Goal: Transaction & Acquisition: Purchase product/service

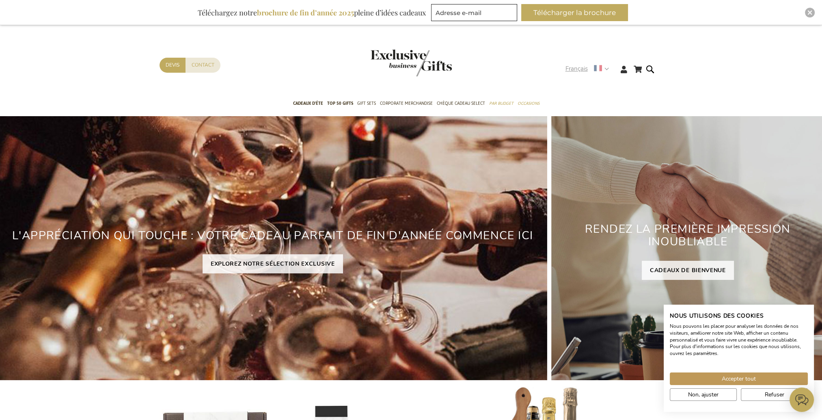
click at [602, 69] on strong "Français" at bounding box center [586, 68] width 43 height 9
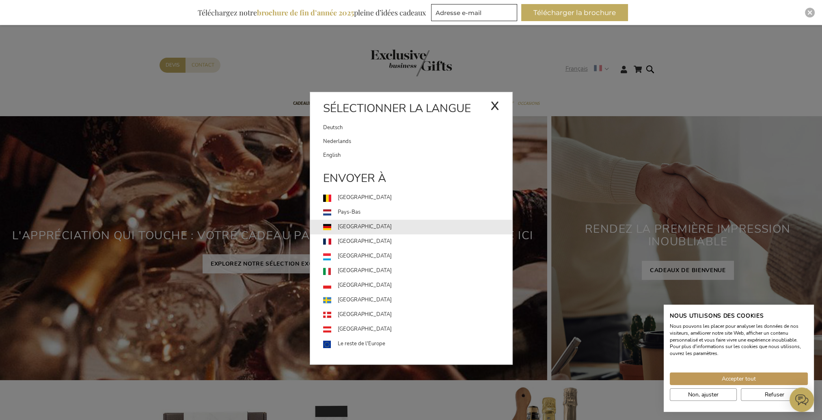
click at [377, 230] on link "Allemagne" at bounding box center [417, 227] width 189 height 15
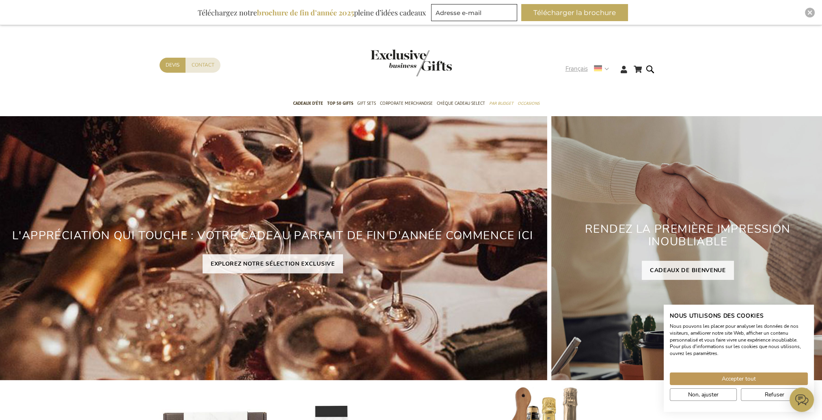
click at [581, 73] on span "Français" at bounding box center [576, 68] width 22 height 9
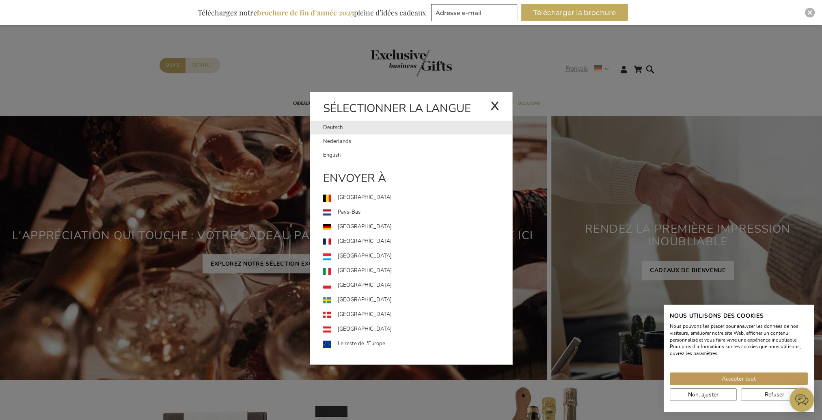
click at [367, 126] on link "Deutsch" at bounding box center [406, 128] width 167 height 14
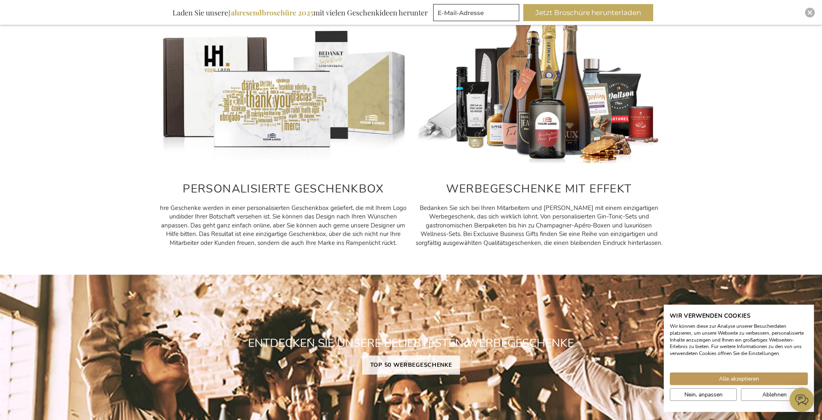
scroll to position [446, 0]
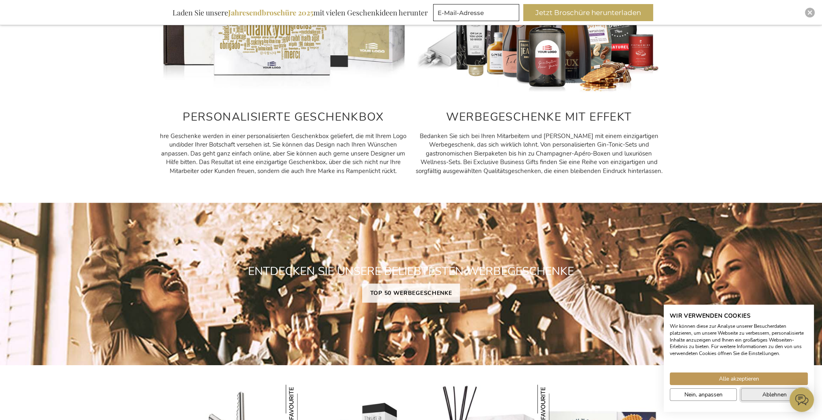
click at [755, 398] on button "Ablehnen" at bounding box center [774, 394] width 67 height 13
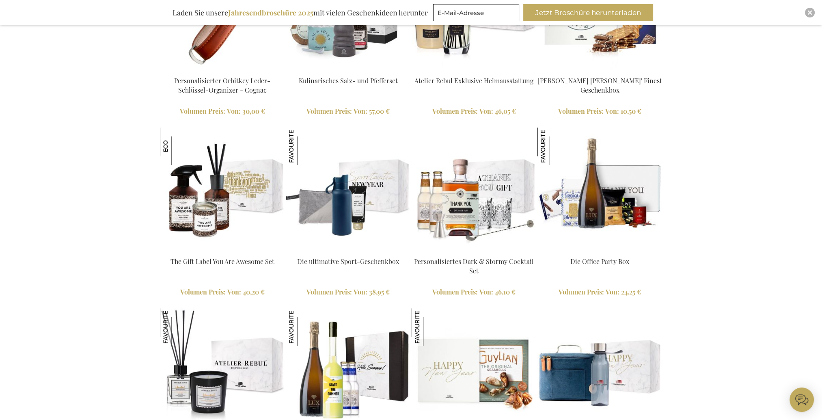
scroll to position [893, 0]
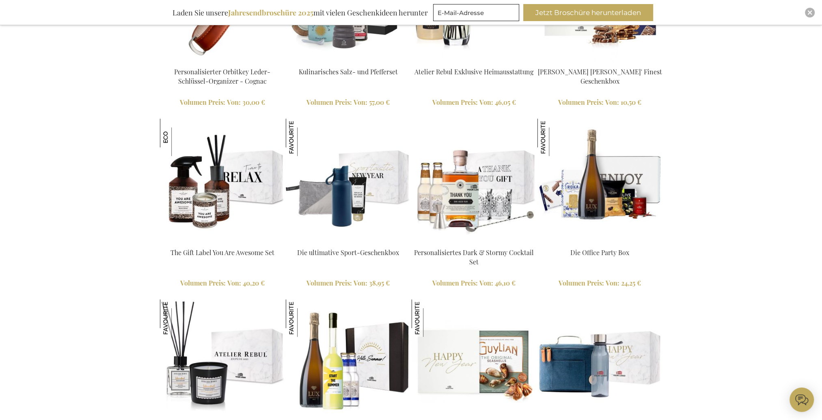
click at [617, 184] on img at bounding box center [599, 181] width 125 height 125
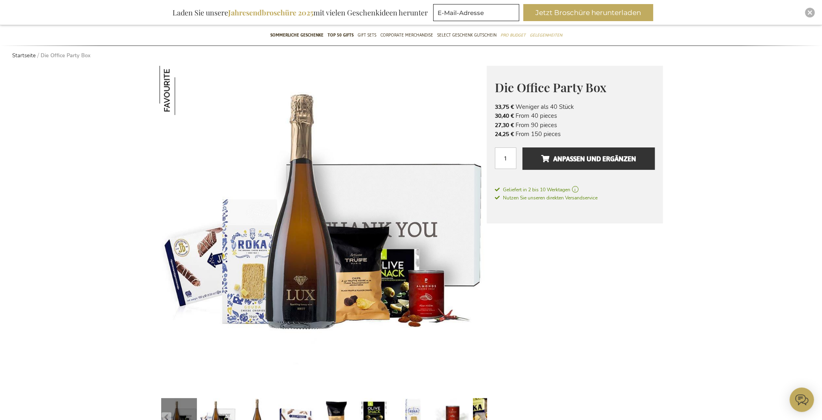
scroll to position [122, 0]
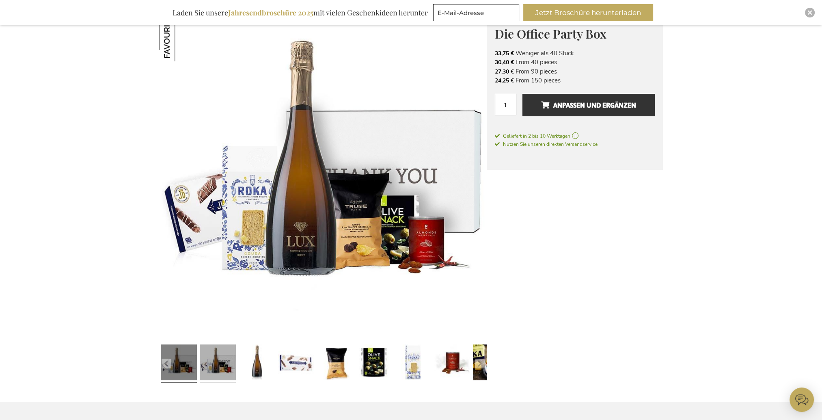
click at [209, 364] on link at bounding box center [218, 363] width 36 height 45
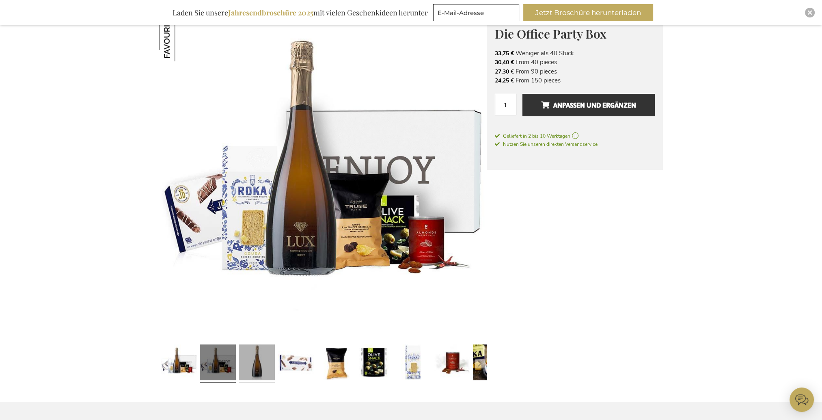
click at [267, 368] on link at bounding box center [257, 363] width 36 height 45
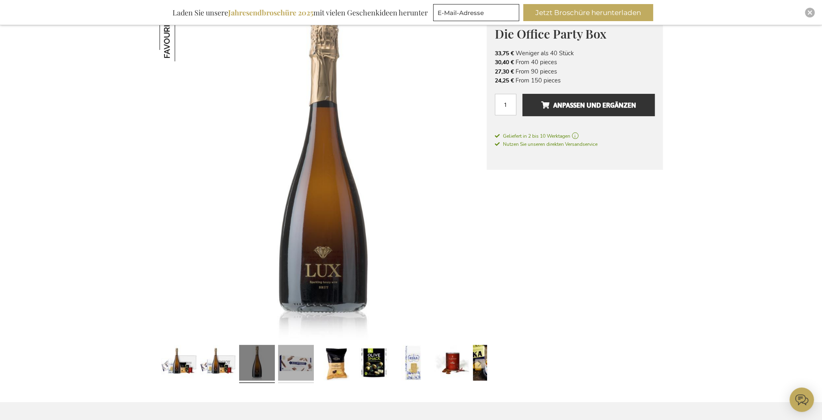
click at [279, 363] on link at bounding box center [296, 363] width 36 height 45
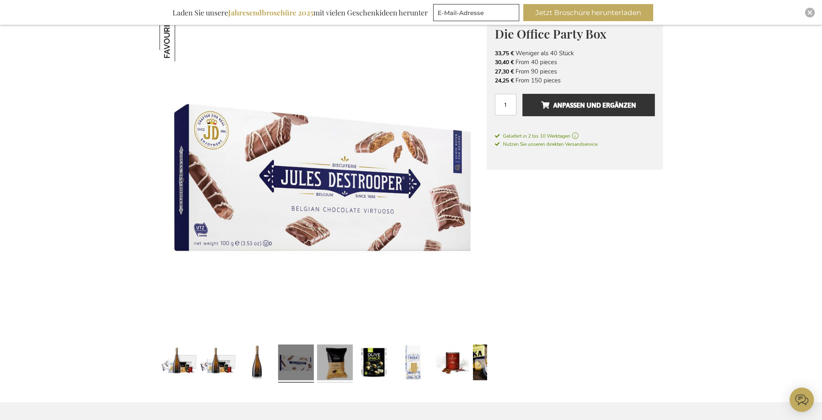
click at [342, 357] on link at bounding box center [335, 363] width 36 height 45
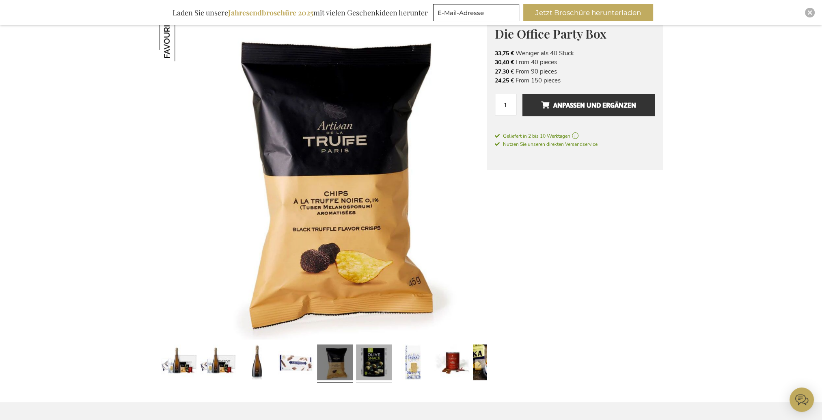
click at [378, 355] on link at bounding box center [374, 363] width 36 height 45
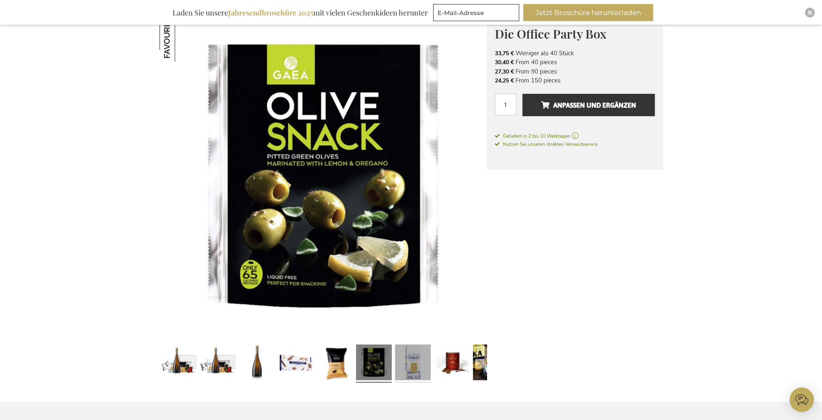
click at [416, 356] on link at bounding box center [413, 363] width 36 height 45
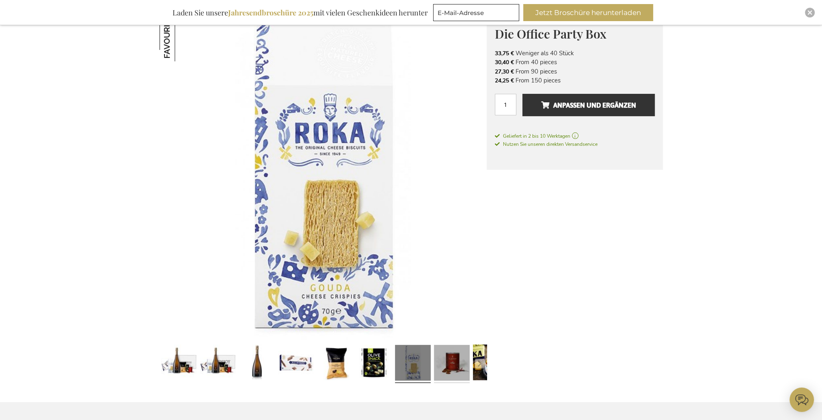
click at [438, 358] on link at bounding box center [452, 363] width 36 height 45
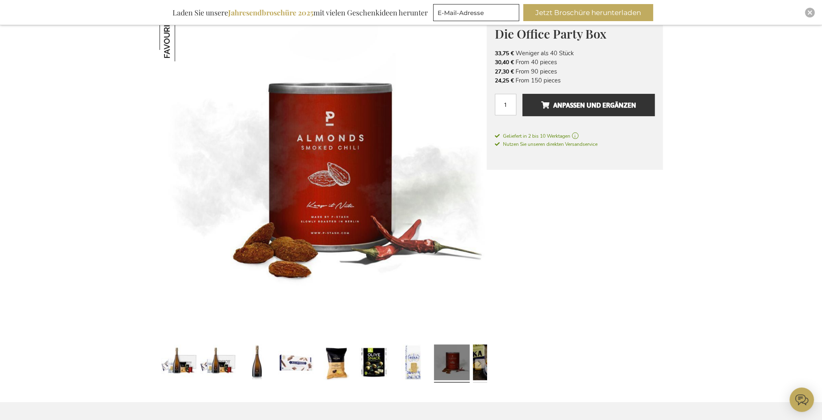
click at [475, 368] on link at bounding box center [491, 363] width 36 height 45
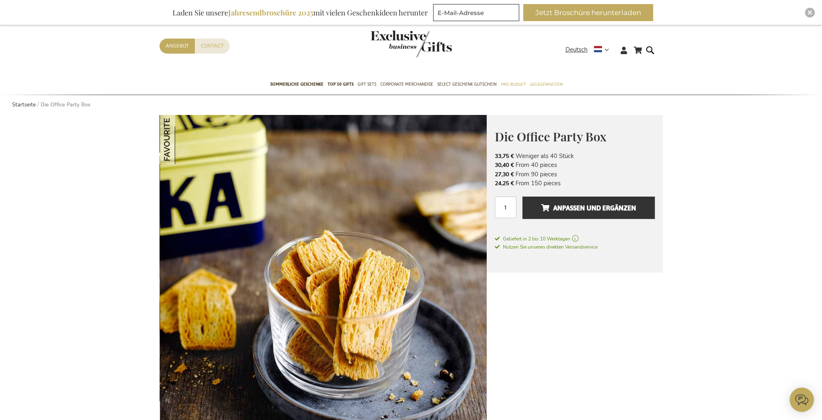
scroll to position [0, 0]
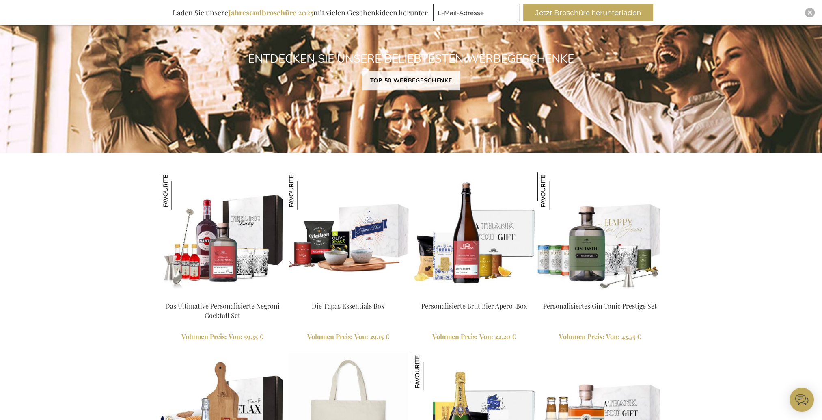
scroll to position [731, 0]
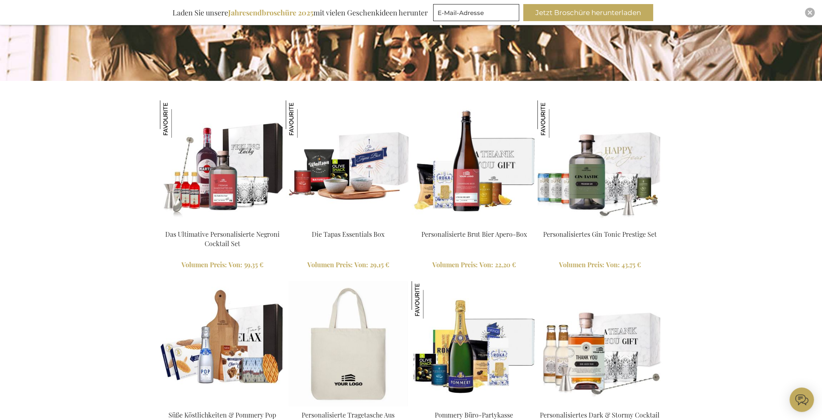
click at [602, 164] on img at bounding box center [599, 162] width 125 height 125
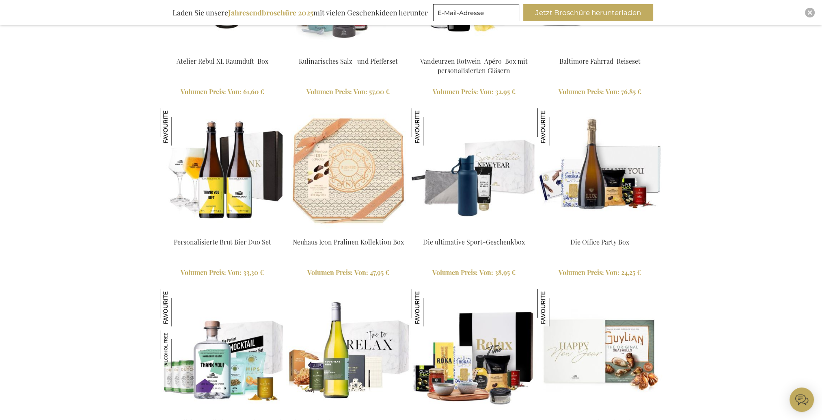
scroll to position [1639, 0]
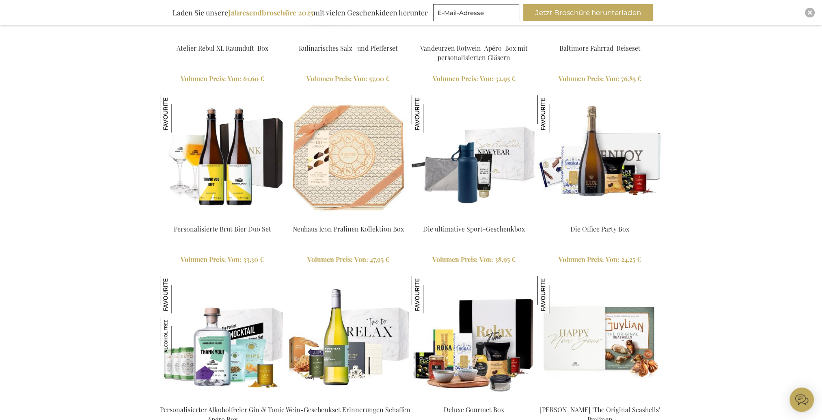
click at [631, 168] on img at bounding box center [599, 157] width 125 height 125
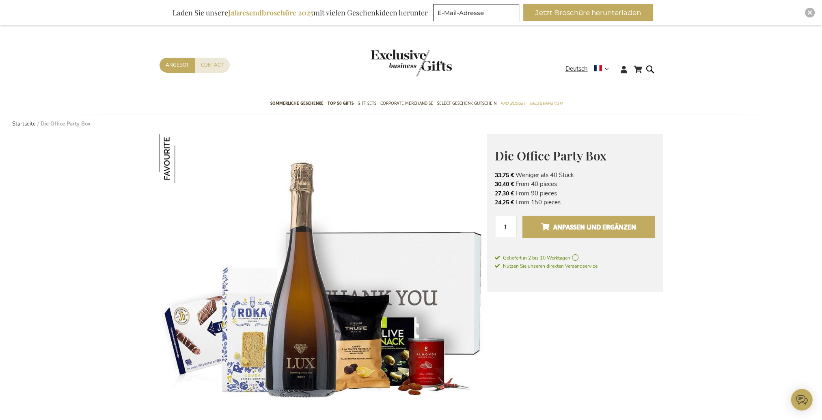
click at [558, 222] on span "Anpassen und ergänzen" at bounding box center [588, 226] width 95 height 13
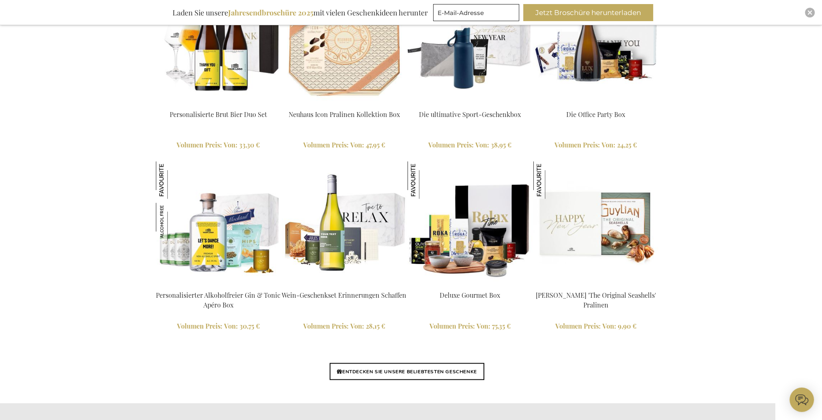
scroll to position [1807, 7]
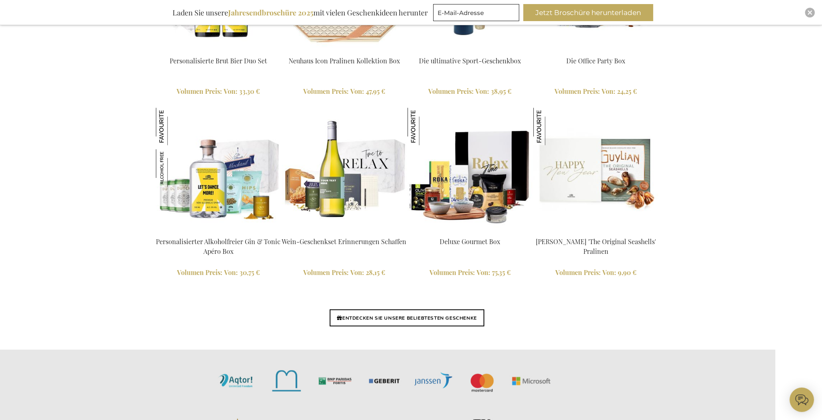
click at [203, 224] on img at bounding box center [218, 170] width 125 height 125
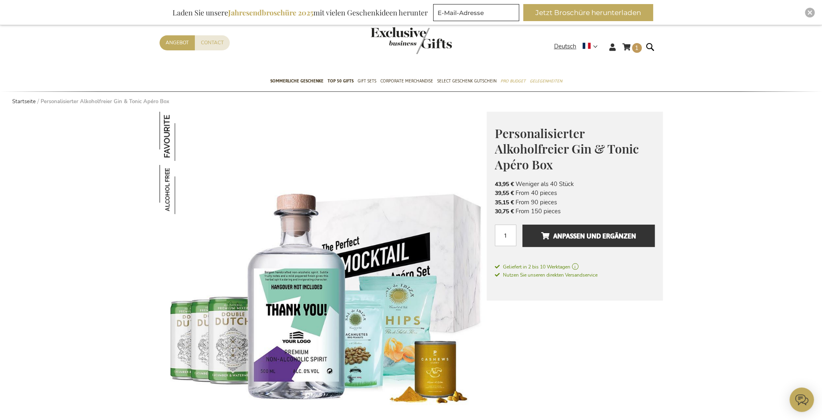
scroll to position [41, 0]
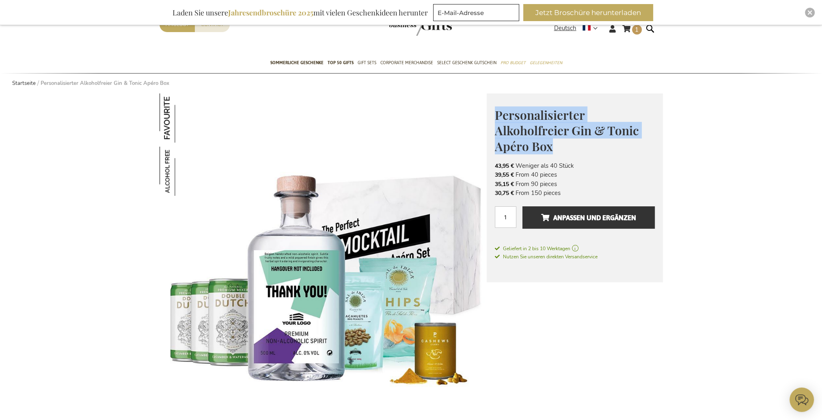
drag, startPoint x: 495, startPoint y: 116, endPoint x: 556, endPoint y: 149, distance: 69.9
click at [556, 149] on h1 "Personalisierter Alkoholfreier Gin & Tonic Apéro Box" at bounding box center [575, 129] width 160 height 47
copy span "Personalisierter Alkoholfreier Gin & Tonic Apéro Box"
click at [455, 215] on img at bounding box center [323, 256] width 327 height 326
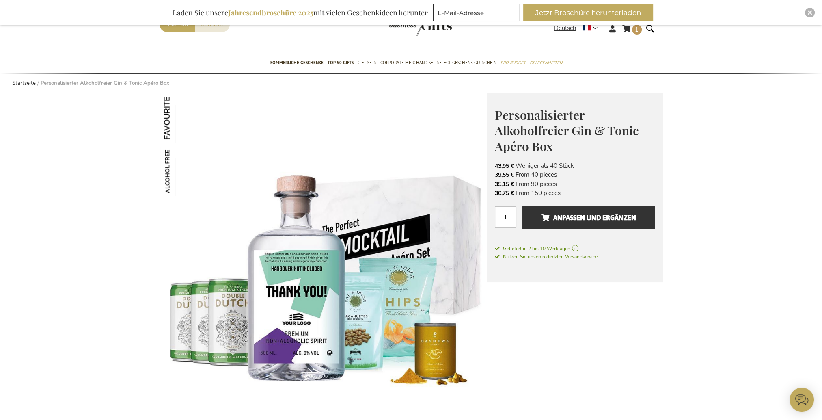
drag, startPoint x: 619, startPoint y: 375, endPoint x: 589, endPoint y: 270, distance: 109.2
click at [591, 220] on span "Anpassen und ergänzen" at bounding box center [588, 217] width 95 height 13
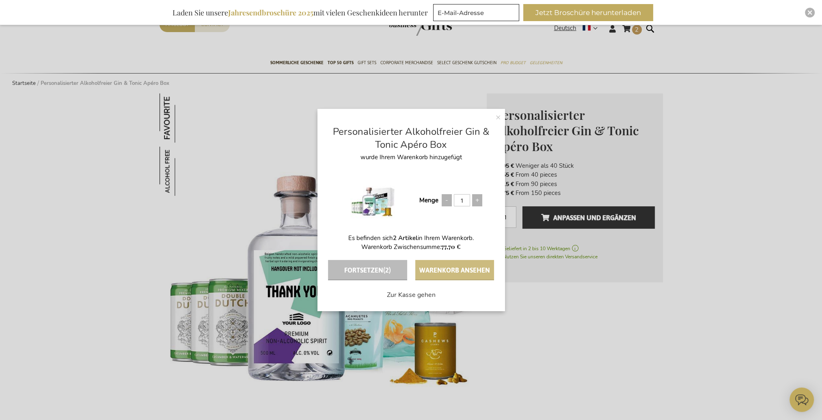
click at [441, 271] on button "Warenkorb ansehen" at bounding box center [454, 270] width 79 height 20
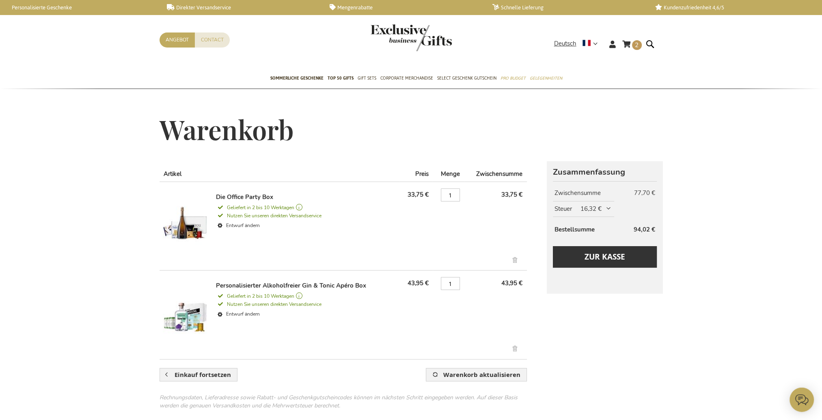
click at [514, 350] on link "Artikel entfernen" at bounding box center [515, 349] width 13 height 9
click at [513, 257] on link "Artikel entfernen" at bounding box center [515, 261] width 13 height 9
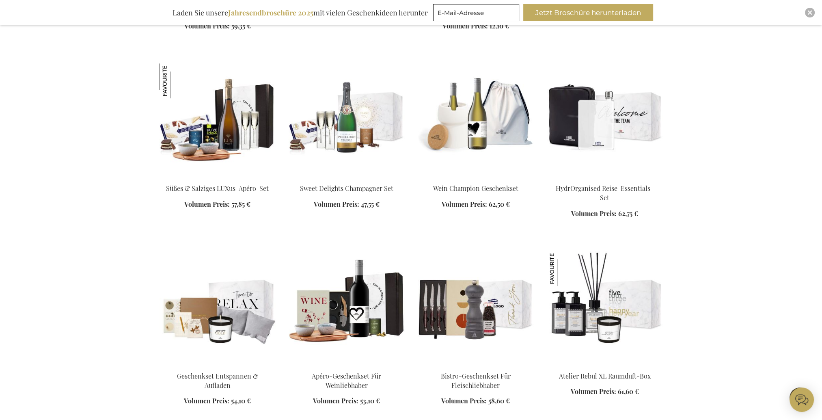
scroll to position [731, 0]
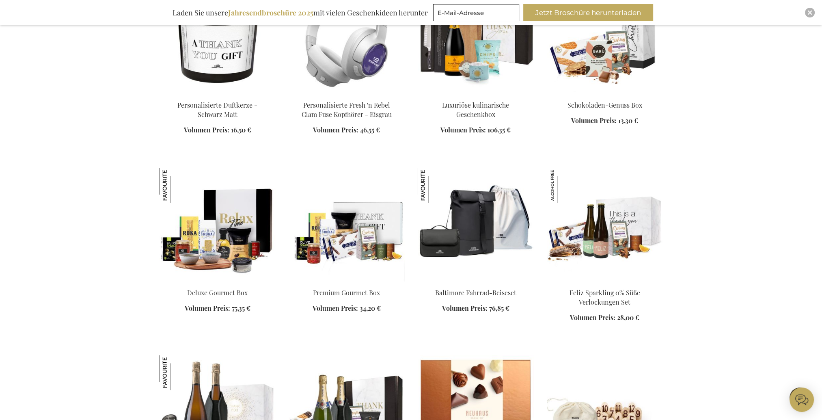
scroll to position [1136, 0]
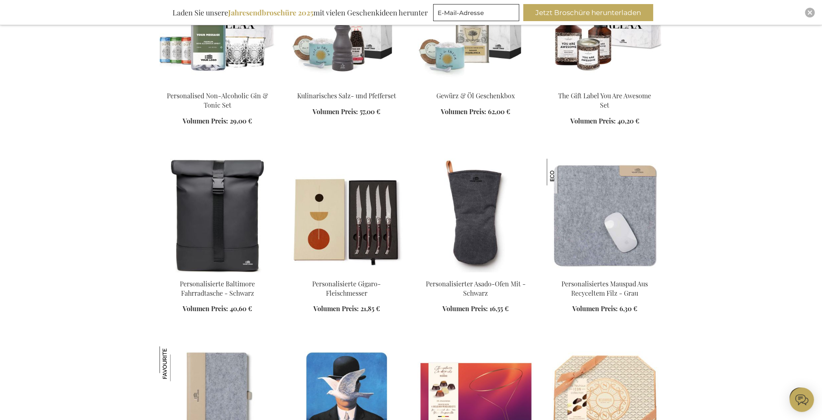
scroll to position [1908, 0]
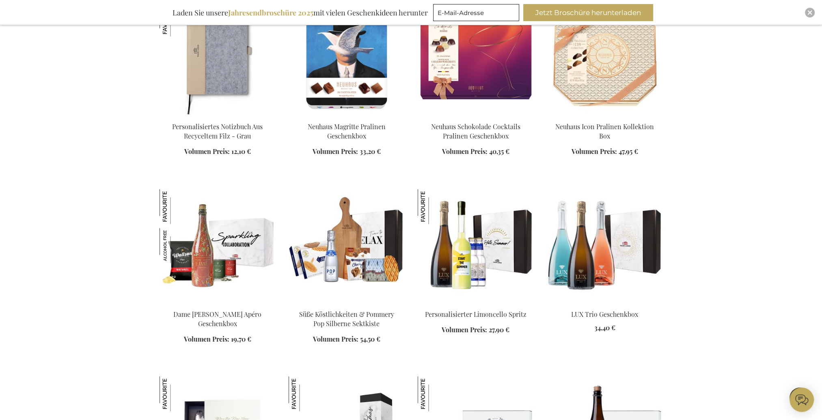
scroll to position [2273, 0]
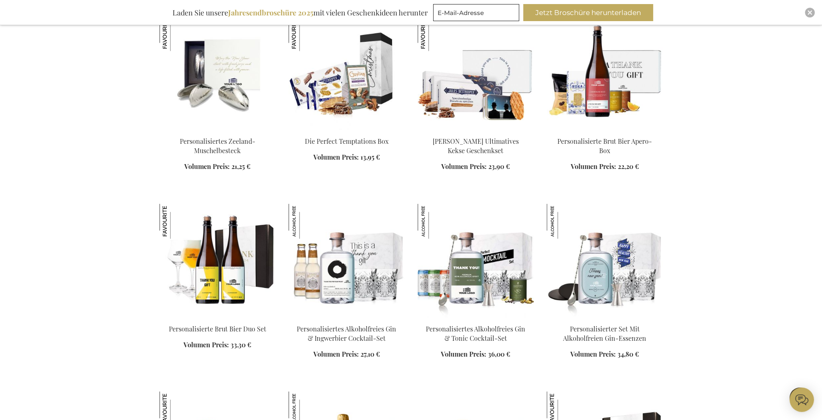
scroll to position [2598, 0]
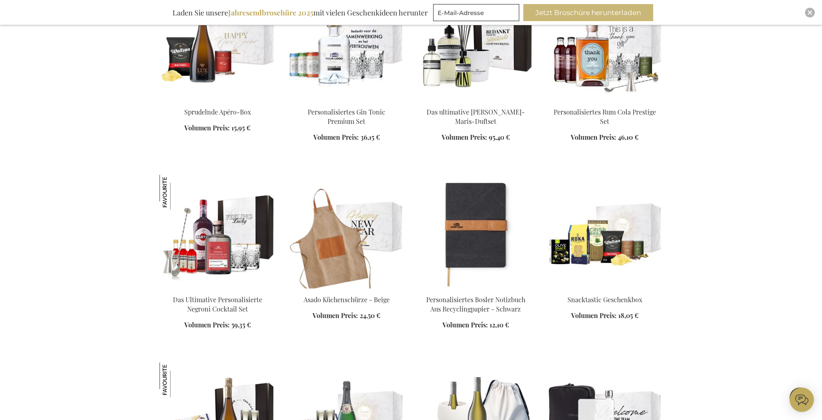
scroll to position [325, 0]
